Goal: Task Accomplishment & Management: Manage account settings

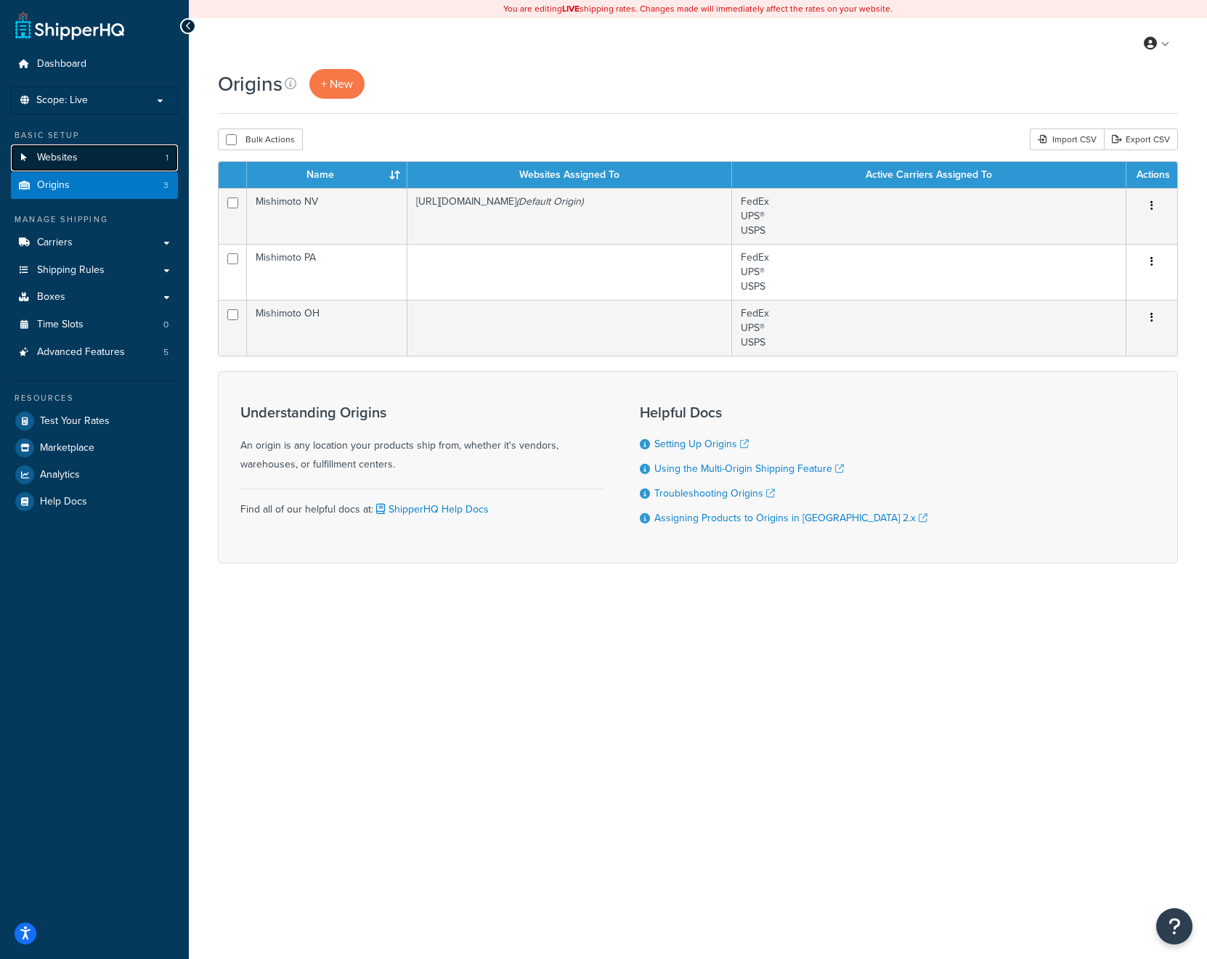
click at [98, 153] on link "Websites 1" at bounding box center [94, 157] width 167 height 27
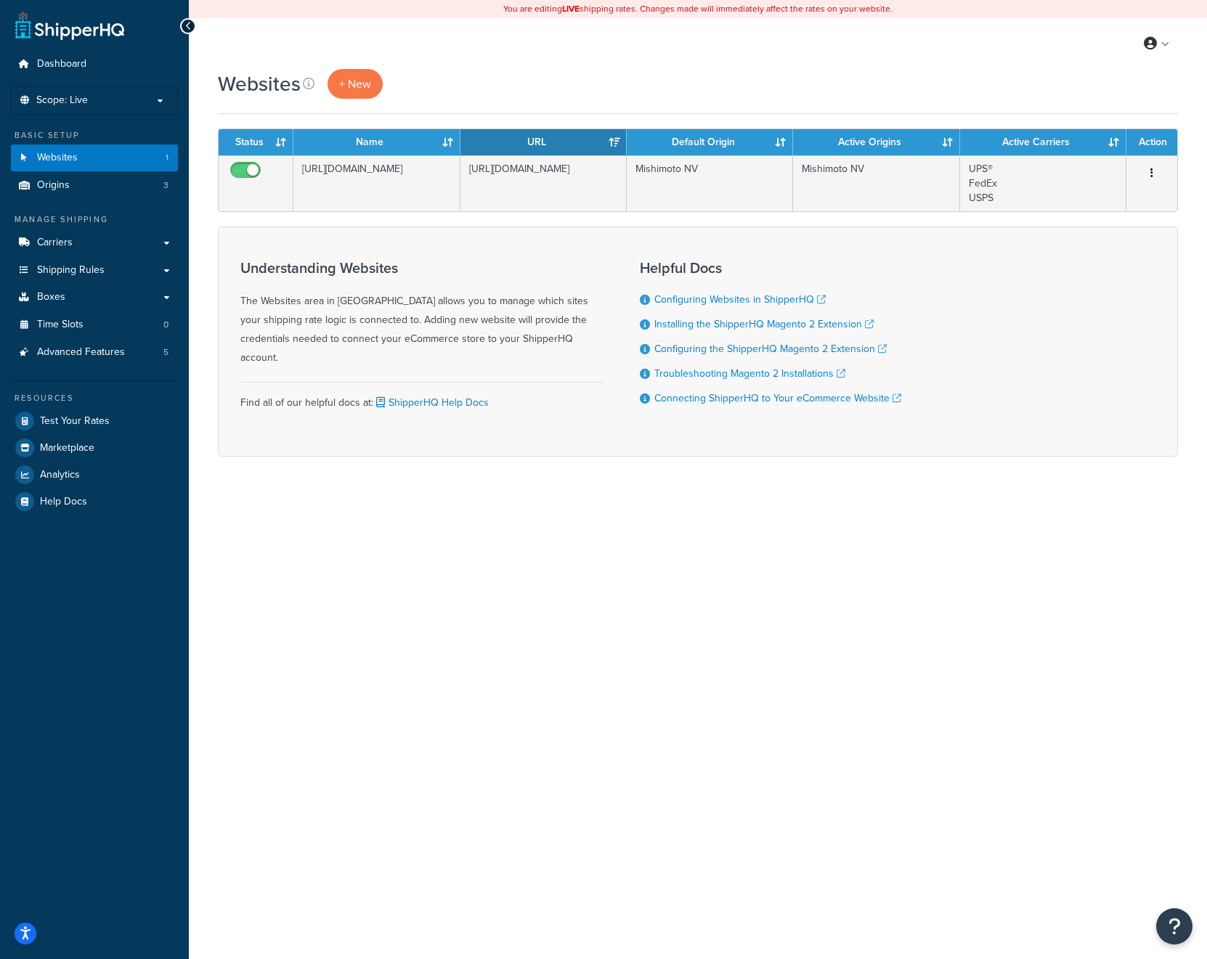
click at [835, 608] on div "You are editing LIVE shipping rates. Changes made will immediately affect the r…" at bounding box center [698, 479] width 1018 height 959
click at [118, 187] on link "Origins 3" at bounding box center [94, 185] width 167 height 27
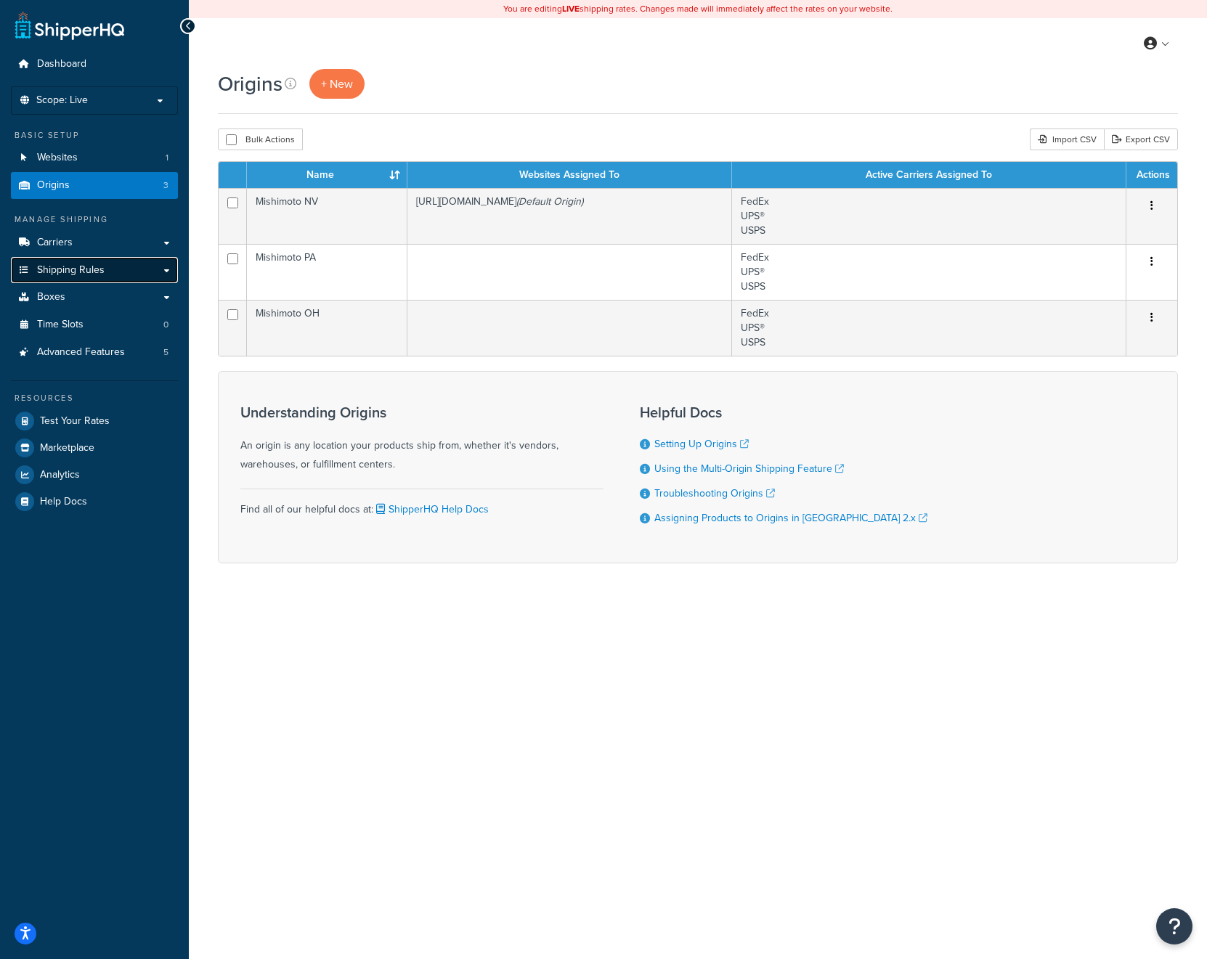
click at [82, 274] on span "Shipping Rules" at bounding box center [71, 270] width 68 height 12
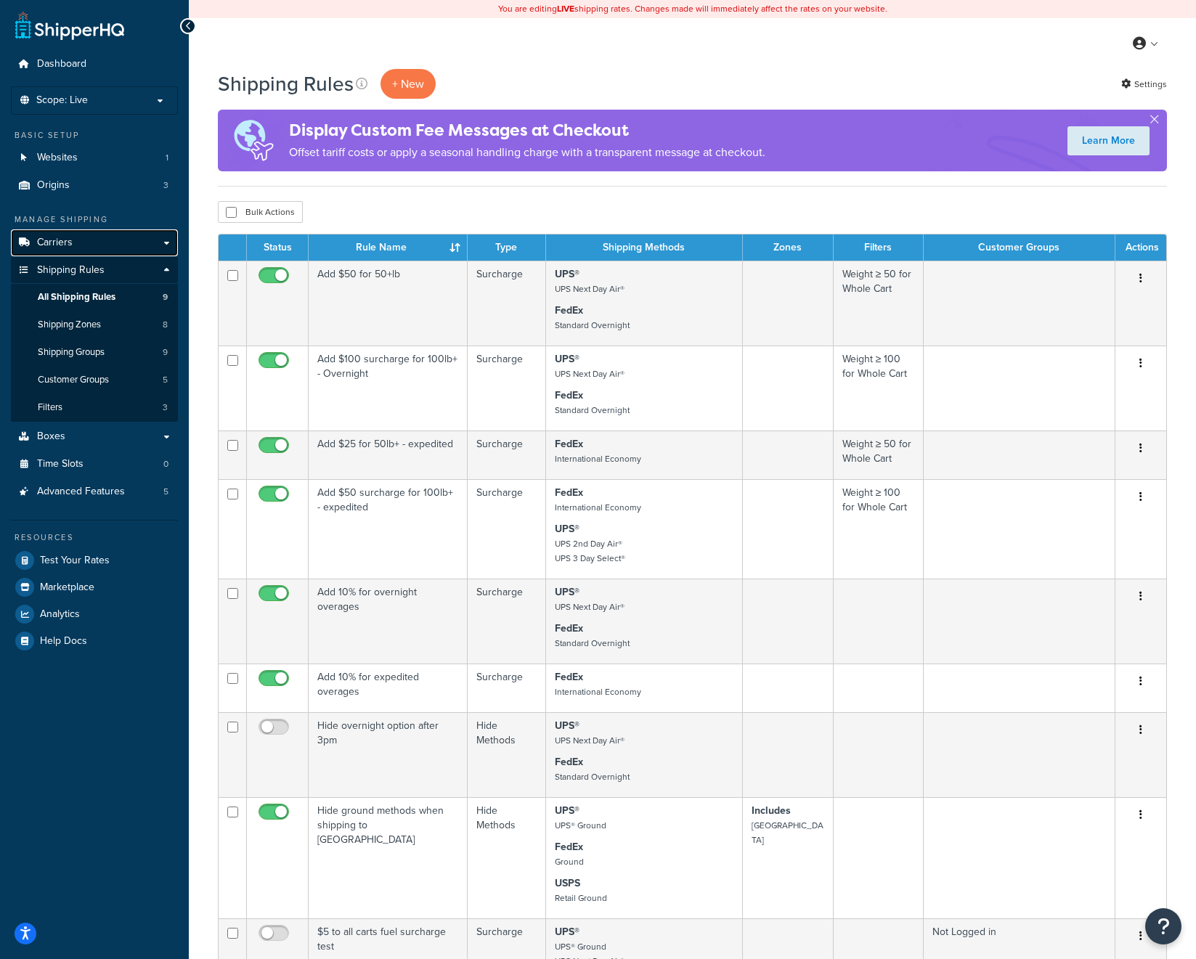
click at [63, 240] on span "Carriers" at bounding box center [55, 243] width 36 height 12
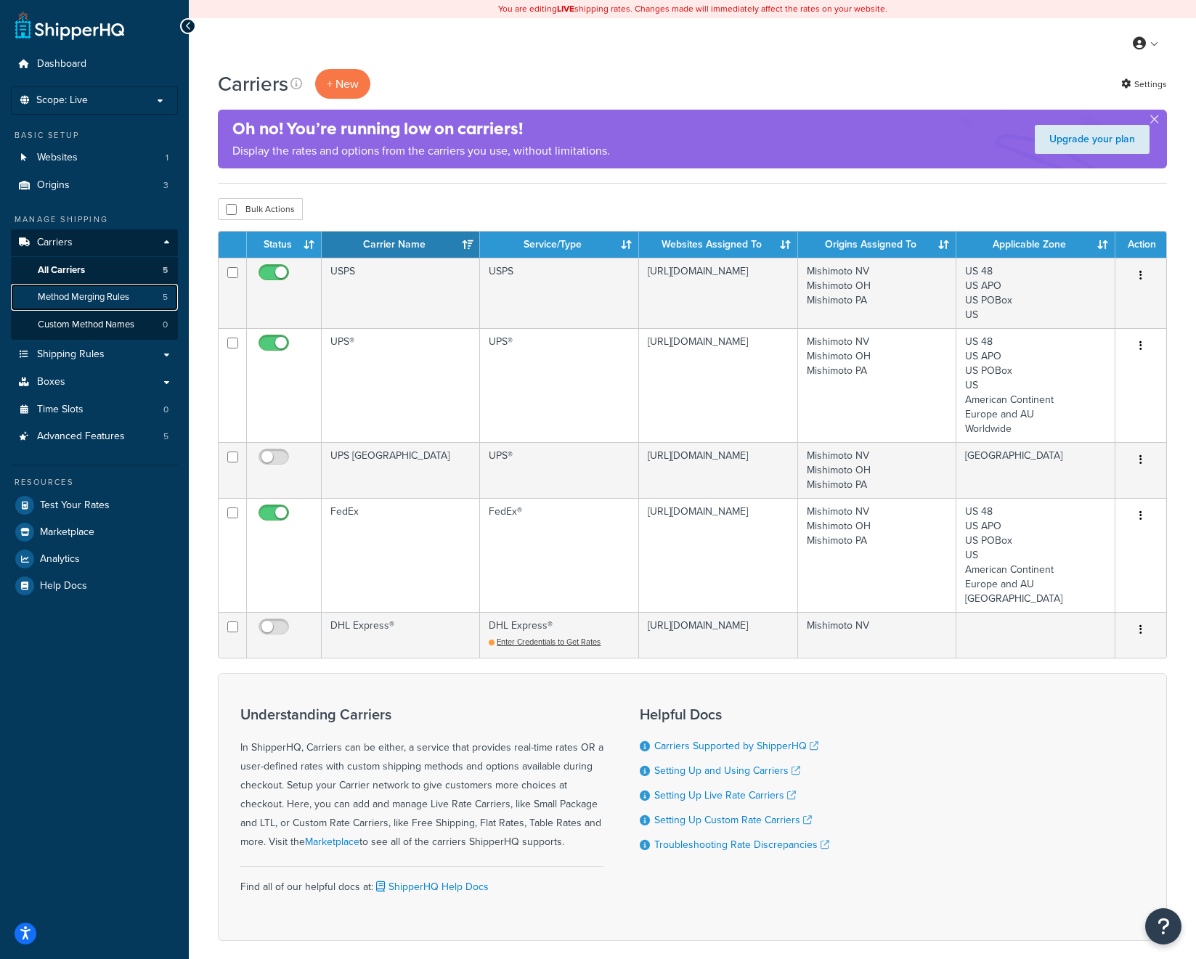
click at [91, 292] on span "Method Merging Rules" at bounding box center [83, 297] width 91 height 12
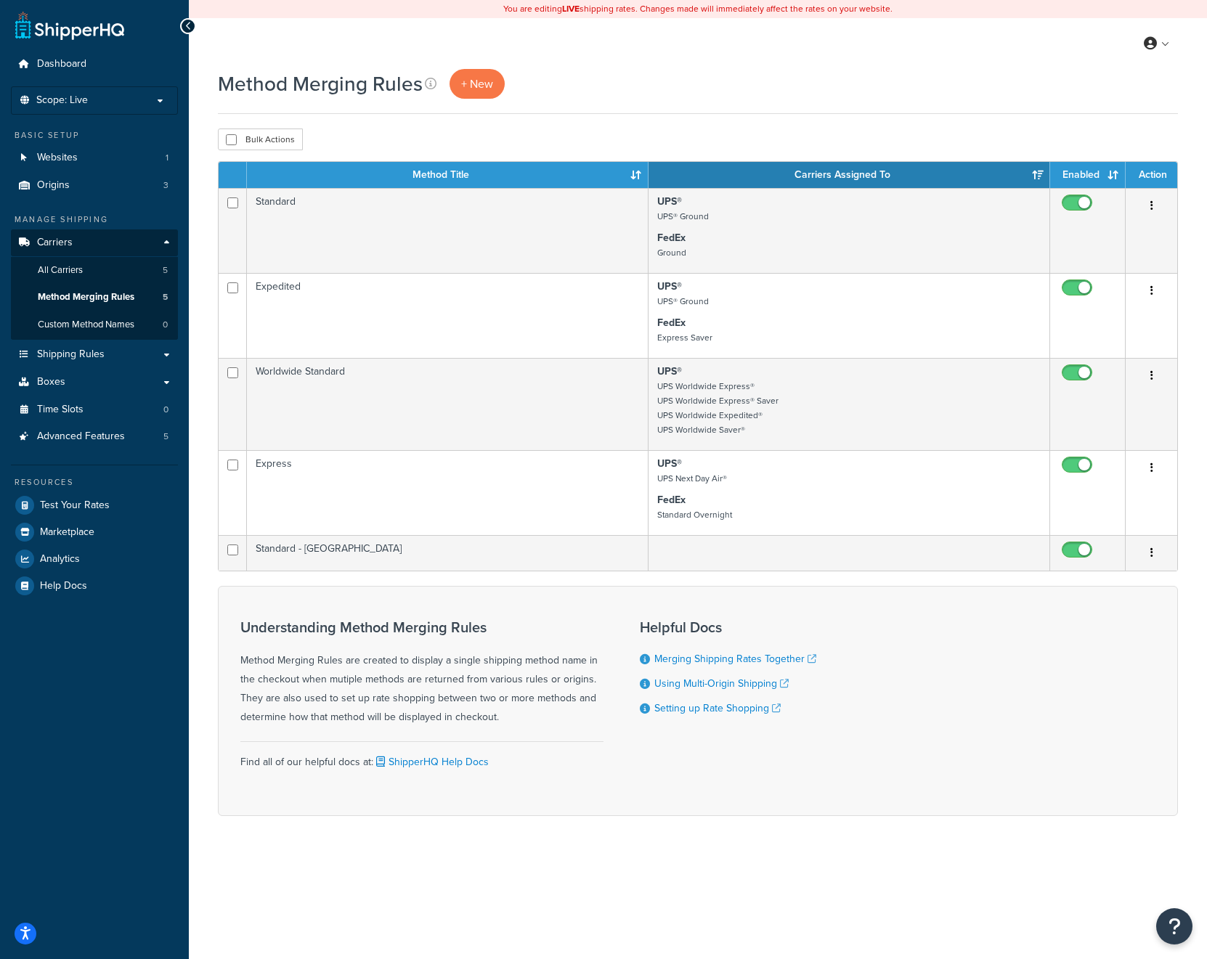
click at [75, 715] on div "Dashboard Scope: Live Development Integration Test Basic Setup Websites 1 Origi…" at bounding box center [94, 479] width 189 height 959
click at [93, 269] on link "All Carriers 5" at bounding box center [94, 270] width 167 height 27
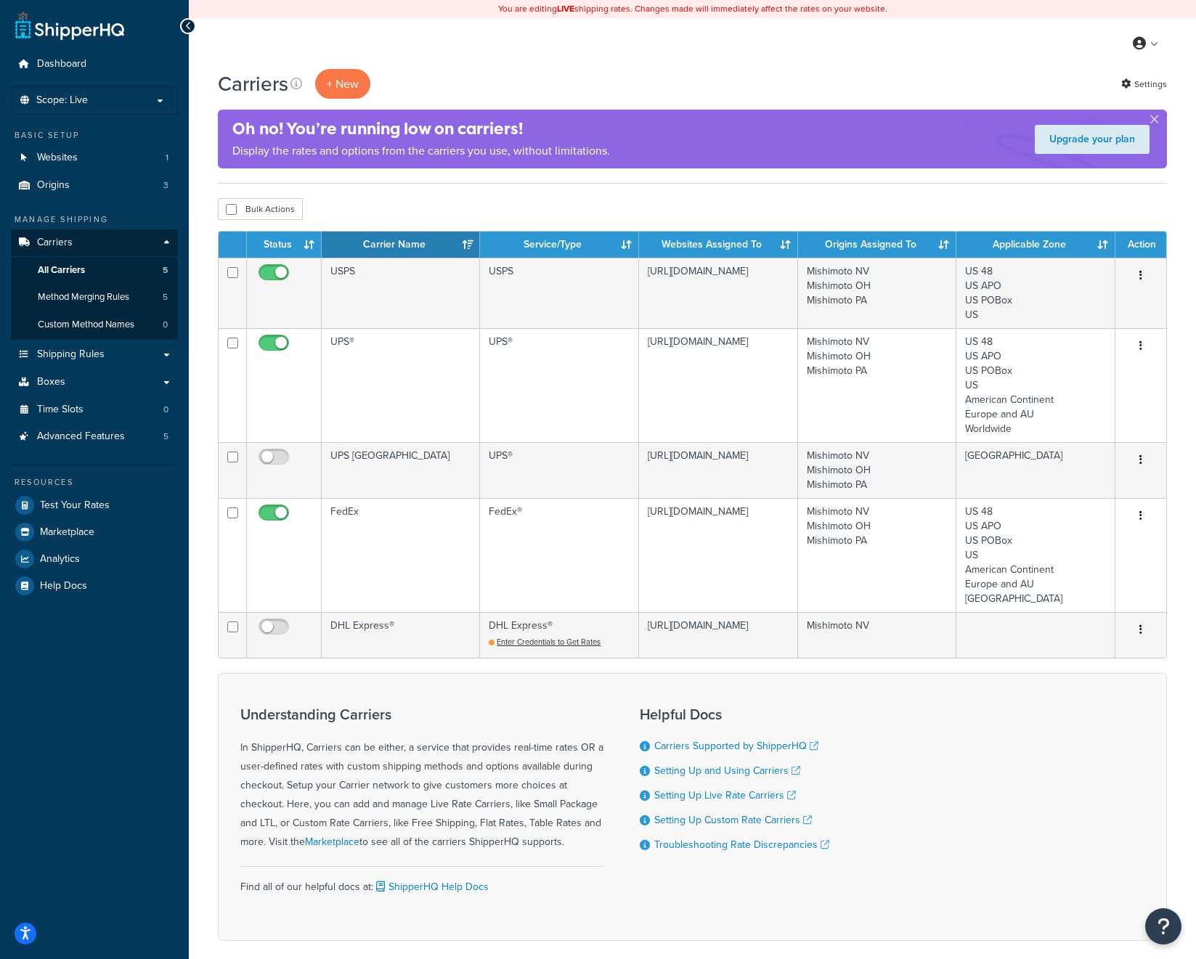
click at [198, 486] on div "Carriers + New Settings Oh no! You’re running low on carriers! Display the rate…" at bounding box center [692, 530] width 1007 height 923
click at [199, 484] on div "Carriers + New Settings Oh no! You’re running low on carriers! Display the rate…" at bounding box center [692, 530] width 1007 height 923
click at [103, 305] on link "Method Merging Rules 5" at bounding box center [94, 297] width 167 height 27
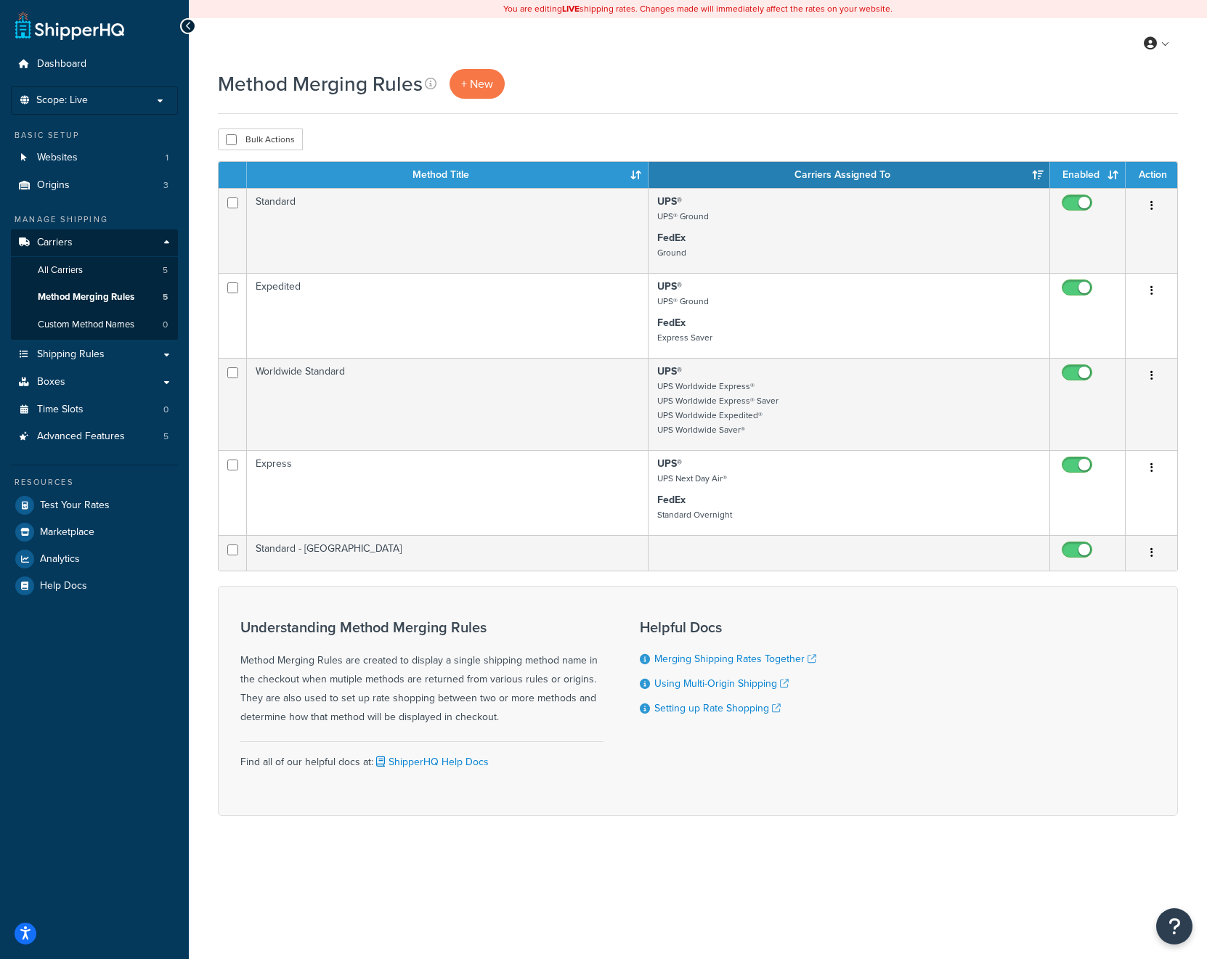
click at [102, 739] on div "Dashboard Scope: Live Development Integration Test Basic Setup Websites 1 Origi…" at bounding box center [94, 479] width 189 height 959
click at [674, 121] on div "Method Merging Rules + New Bulk Actions Duplicate Delete Contact Us Send Us A M…" at bounding box center [698, 468] width 1018 height 798
click at [144, 804] on div "Dashboard Scope: Live Development Integration Test Basic Setup Websites 1 Origi…" at bounding box center [94, 479] width 189 height 959
